Goal: Navigation & Orientation: Find specific page/section

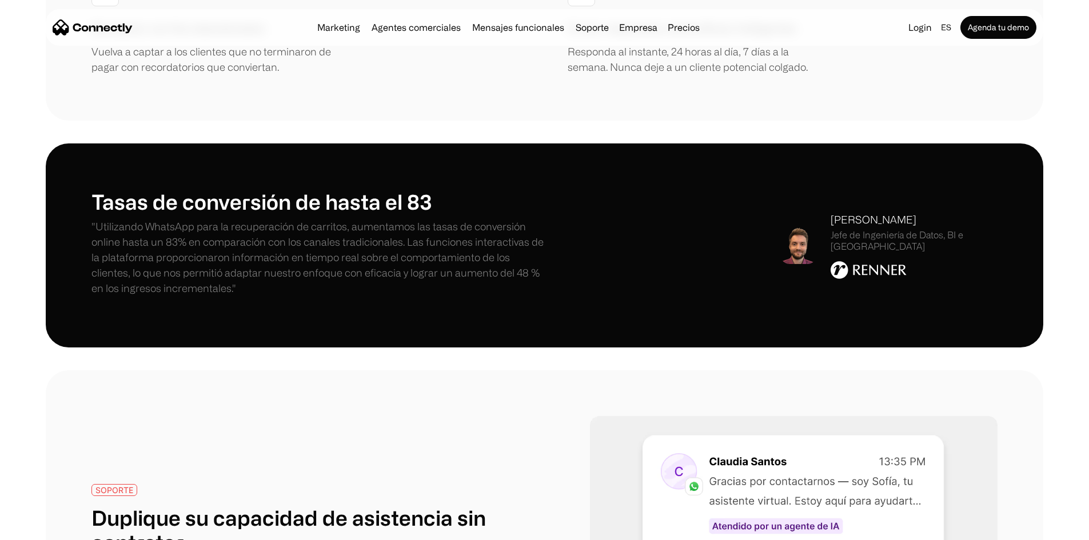
scroll to position [1886, 0]
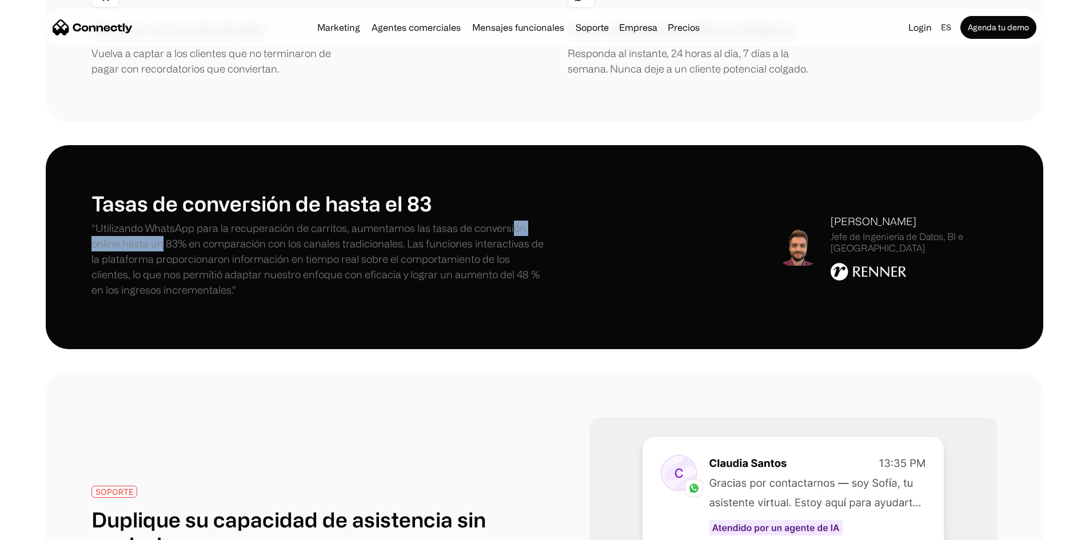
drag, startPoint x: 173, startPoint y: 243, endPoint x: 266, endPoint y: 243, distance: 93.7
click at [266, 243] on p ""Utilizando WhatsApp para la recuperación de carritos, aumentamos las tasas de …" at bounding box center [317, 259] width 453 height 77
drag, startPoint x: 335, startPoint y: 237, endPoint x: 422, endPoint y: 227, distance: 87.4
click at [405, 227] on p ""Utilizando WhatsApp para la recuperación de carritos, aumentamos las tasas de …" at bounding box center [317, 259] width 453 height 77
drag, startPoint x: 163, startPoint y: 255, endPoint x: 309, endPoint y: 269, distance: 146.4
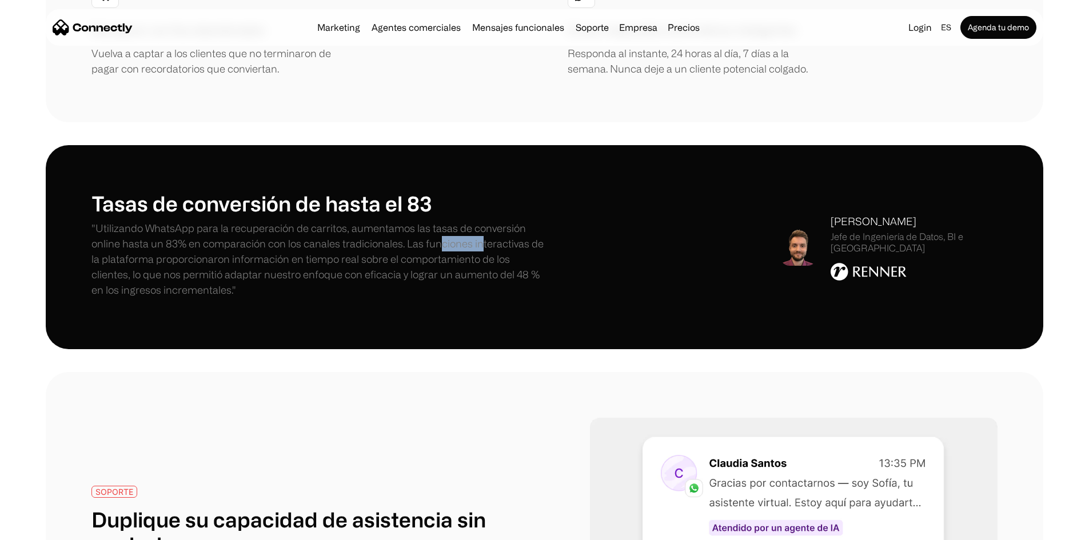
click at [279, 269] on p ""Utilizando WhatsApp para la recuperación de carritos, aumentamos las tasas de …" at bounding box center [317, 259] width 453 height 77
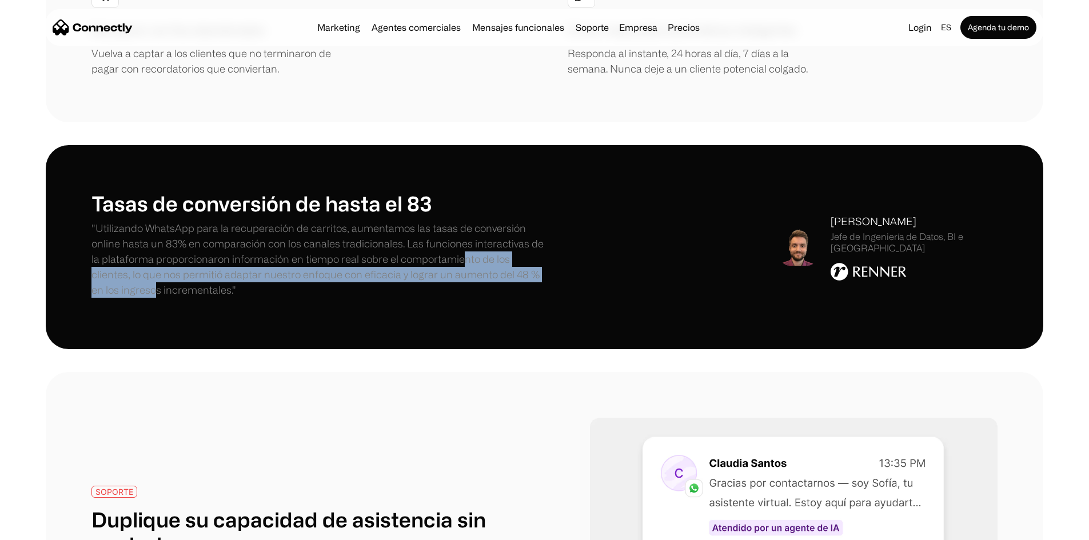
drag, startPoint x: 301, startPoint y: 274, endPoint x: 531, endPoint y: 290, distance: 230.9
click at [525, 290] on p ""Utilizando WhatsApp para la recuperación de carritos, aumentamos las tasas de …" at bounding box center [317, 259] width 453 height 77
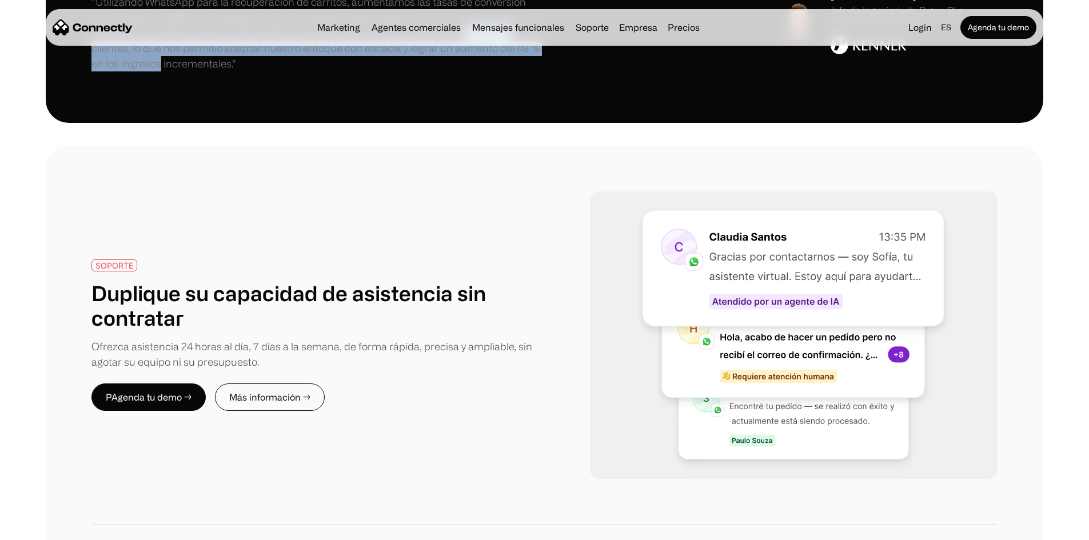
scroll to position [2115, 0]
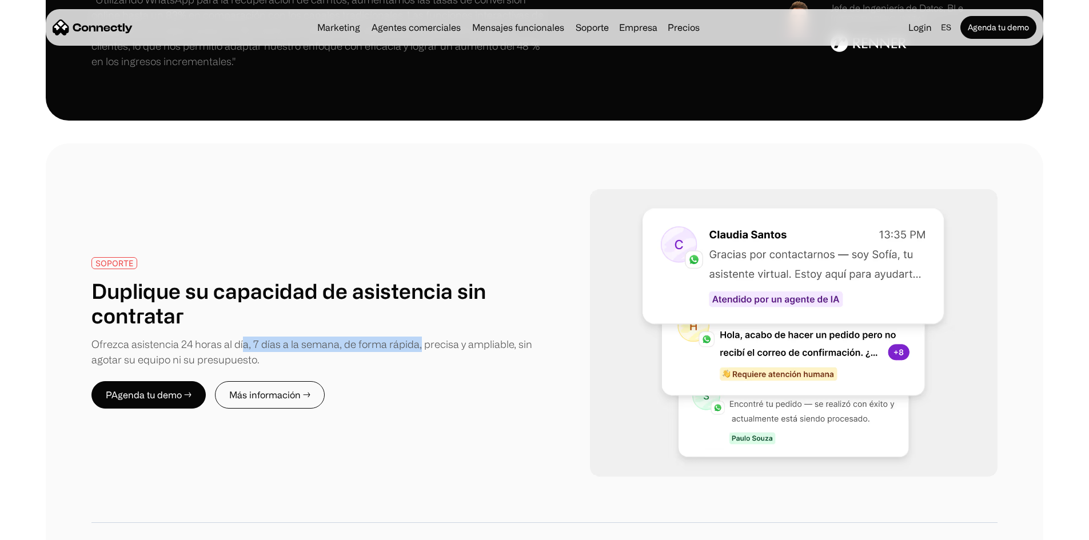
drag, startPoint x: 295, startPoint y: 353, endPoint x: 495, endPoint y: 353, distance: 200.0
click at [495, 353] on div "Ofrezca asistencia 24 horas al día, 7 días a la semana, de forma rápida, precis…" at bounding box center [317, 352] width 453 height 31
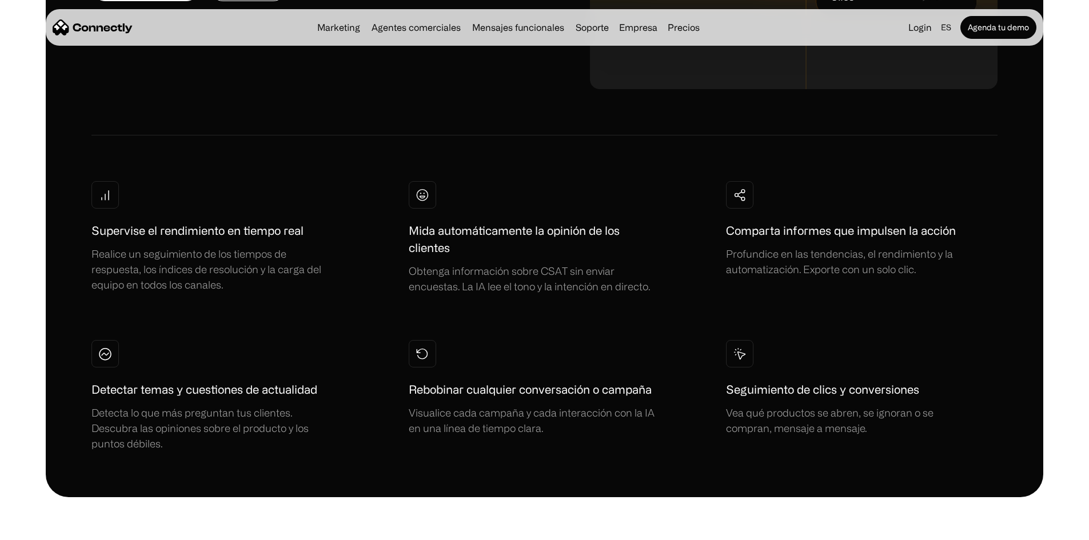
scroll to position [3429, 0]
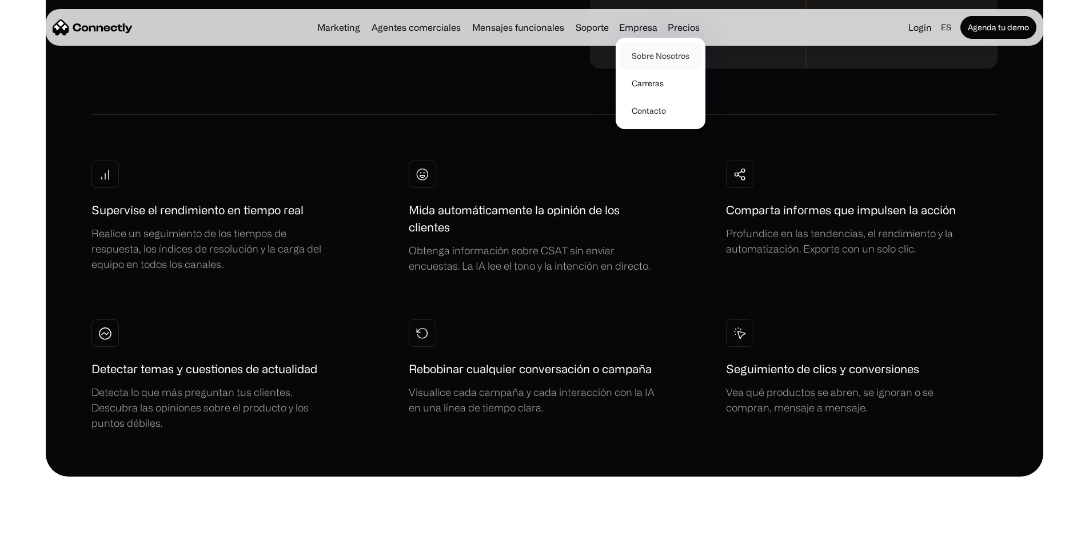
click at [659, 61] on link "Sobre Nosotros" at bounding box center [660, 55] width 81 height 27
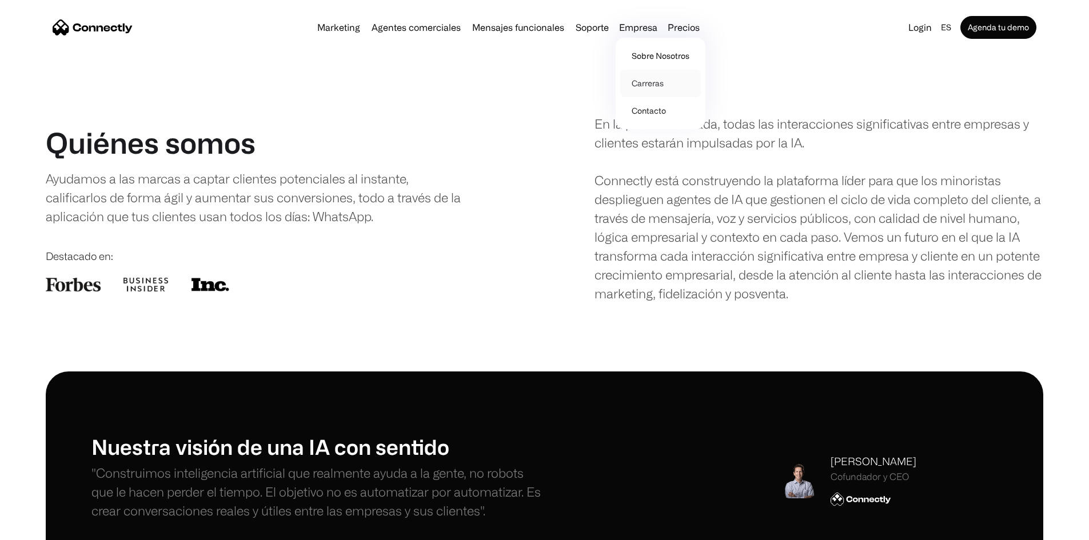
click at [650, 83] on link "Carreras" at bounding box center [660, 83] width 81 height 27
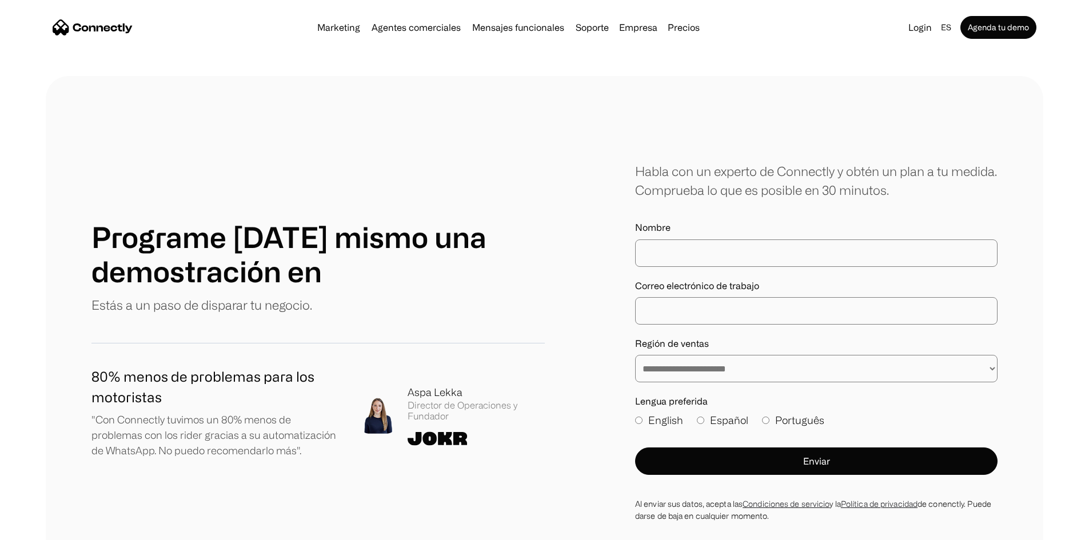
scroll to position [2172, 0]
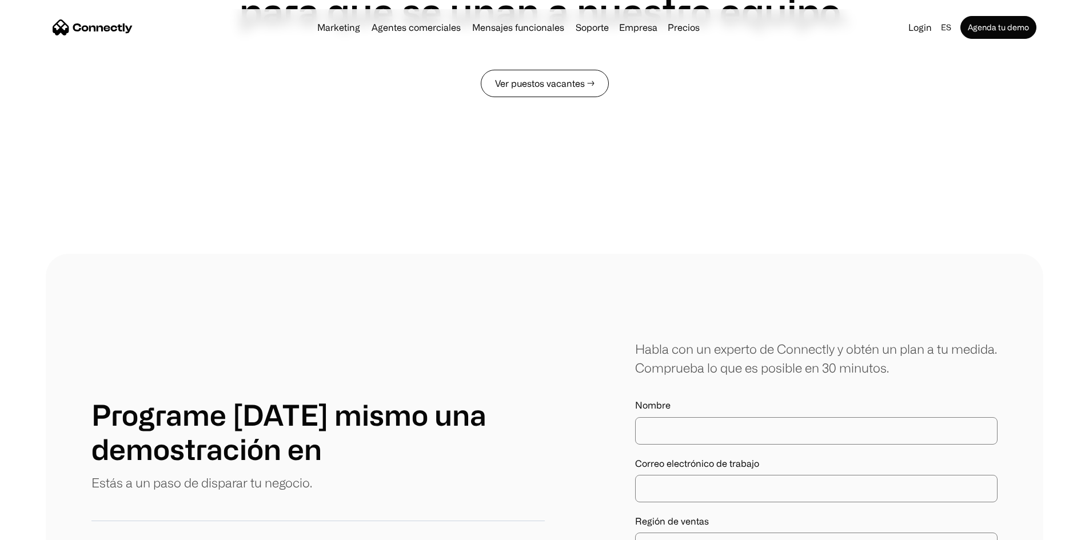
click at [549, 97] on link "Ver puestos vacantes →" at bounding box center [545, 83] width 128 height 27
